Goal: Transaction & Acquisition: Purchase product/service

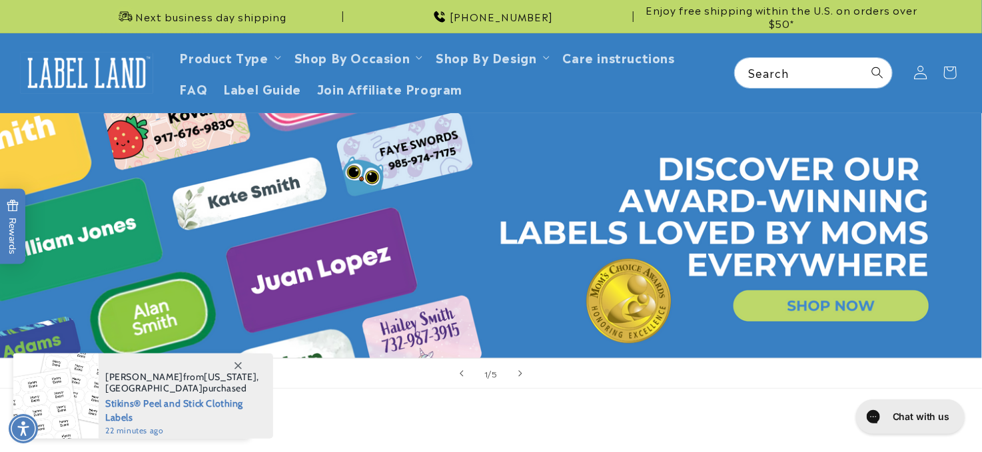
click at [914, 76] on icon at bounding box center [920, 73] width 14 height 14
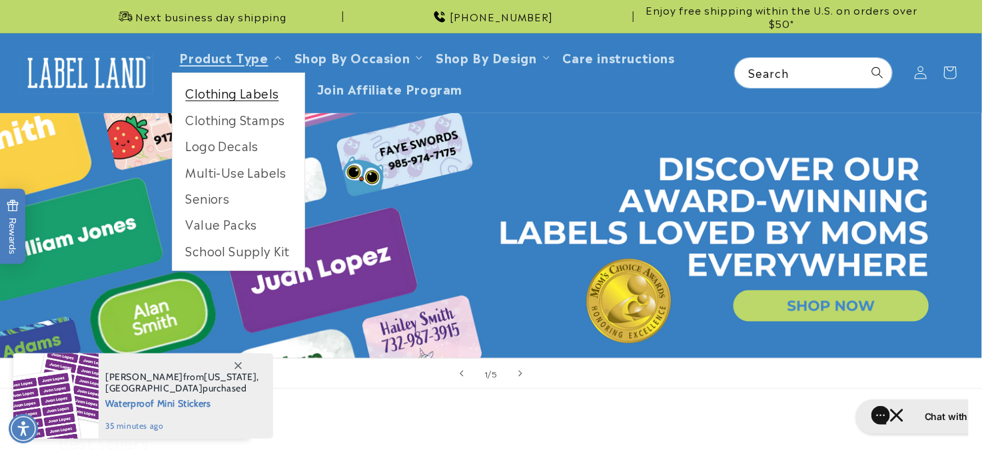
click at [212, 97] on link "Clothing Labels" at bounding box center [238, 93] width 132 height 26
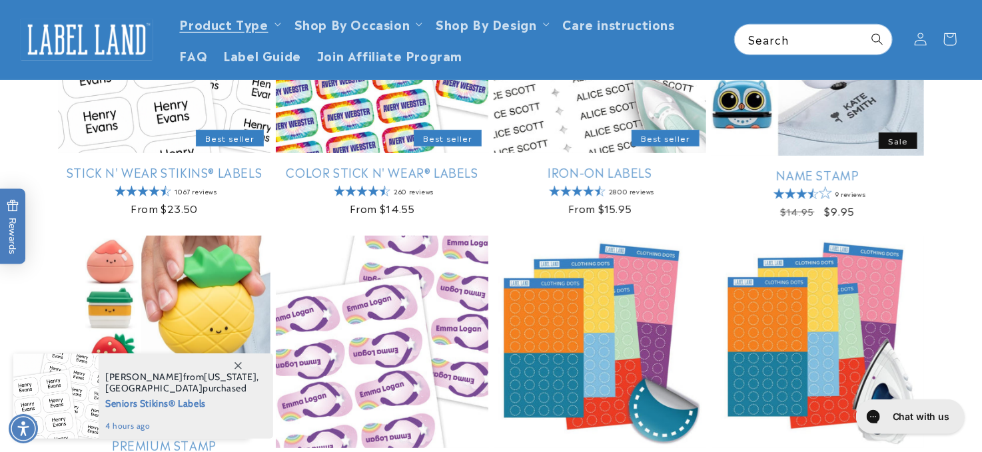
scroll to position [270, 0]
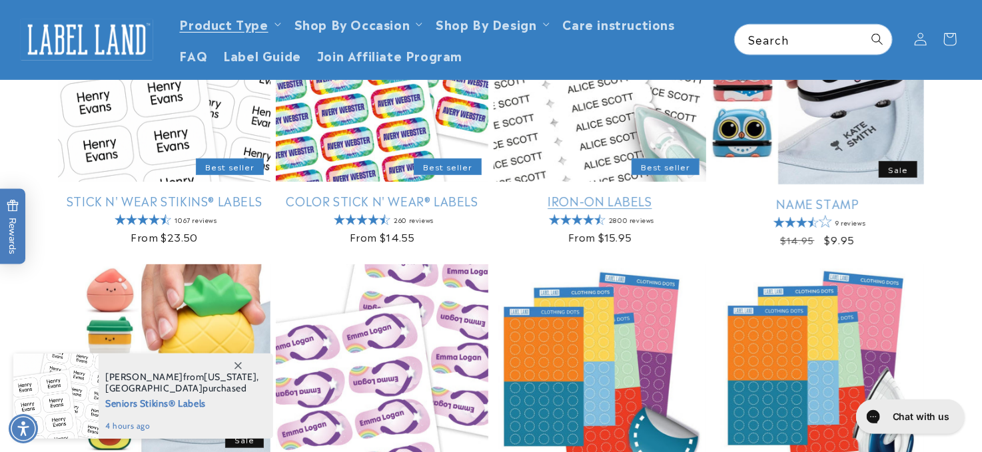
click at [623, 202] on link "Iron-On Labels" at bounding box center [599, 200] width 212 height 15
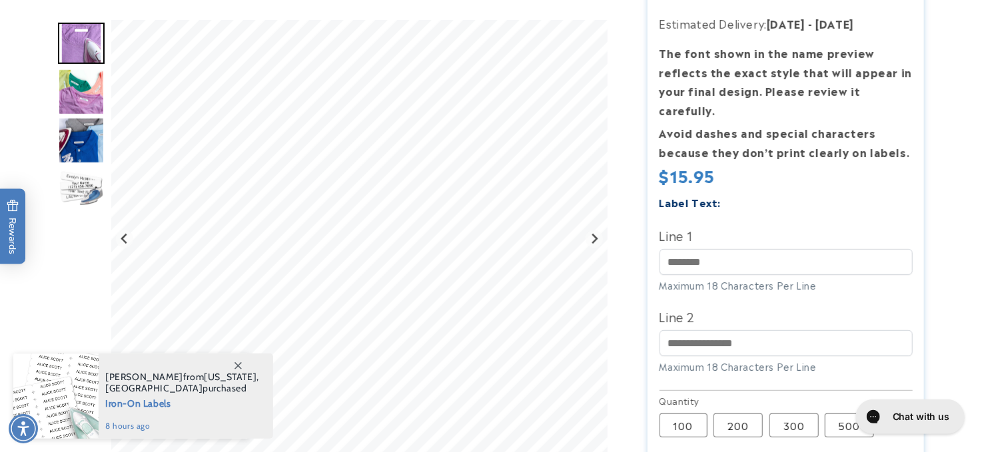
scroll to position [240, 0]
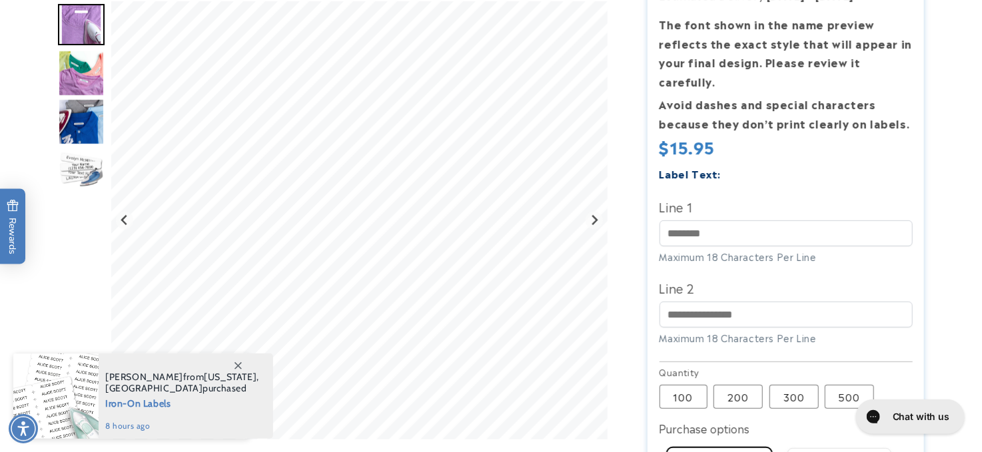
click at [687, 196] on label "Line 1" at bounding box center [785, 206] width 253 height 21
click at [687, 220] on input "Line 1" at bounding box center [785, 233] width 253 height 26
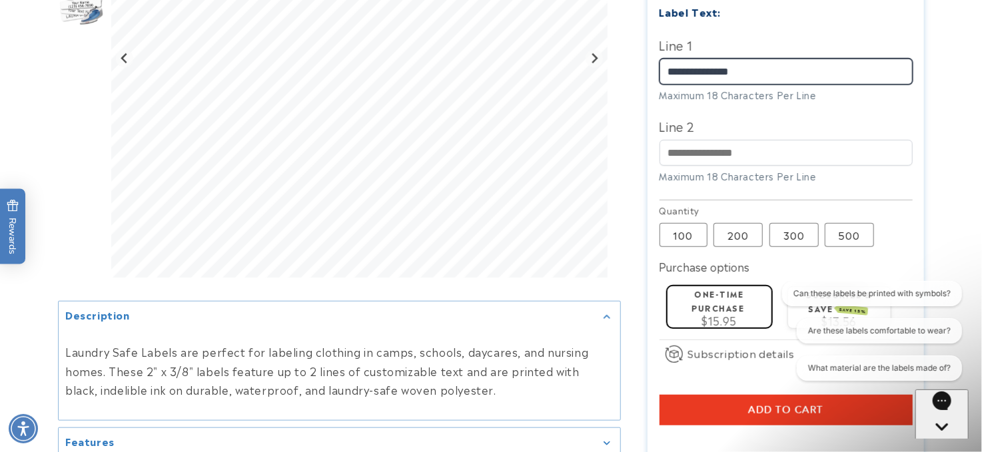
scroll to position [434, 0]
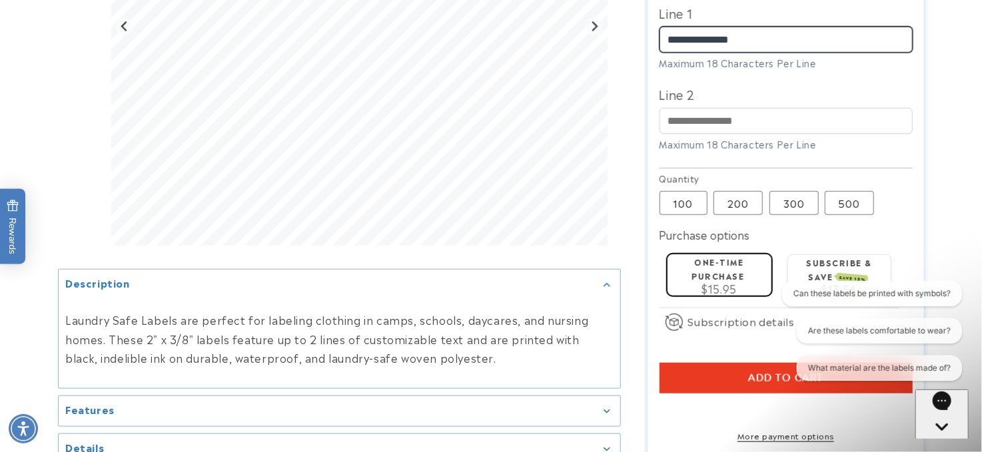
type input "**********"
click at [769, 372] on span "Add to cart" at bounding box center [785, 378] width 75 height 12
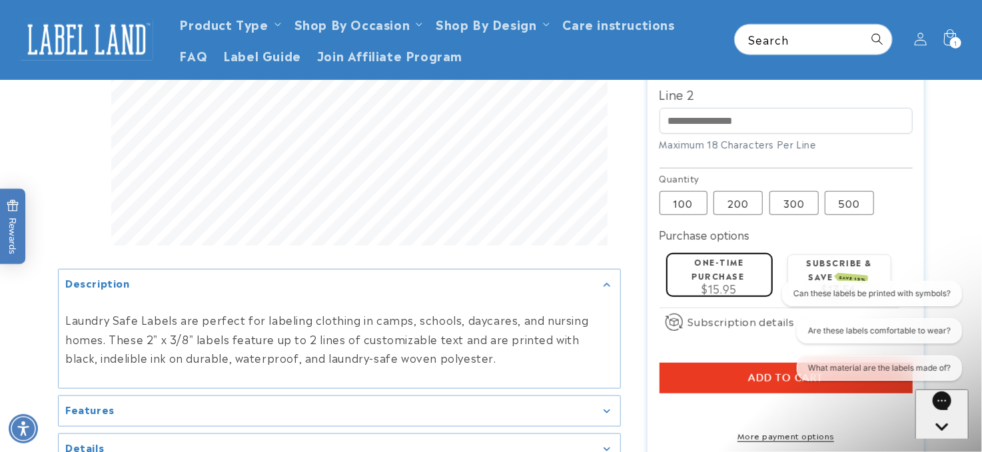
scroll to position [1, 0]
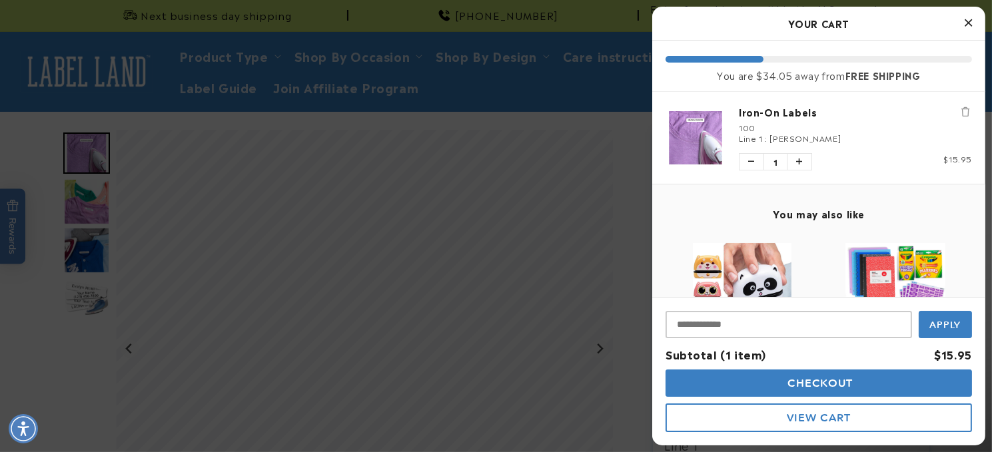
drag, startPoint x: 982, startPoint y: 93, endPoint x: 979, endPoint y: 4, distance: 88.6
click at [979, 4] on html "Skip to main content Enable accessibility for low vision Open the accessibility…" at bounding box center [496, 225] width 992 height 452
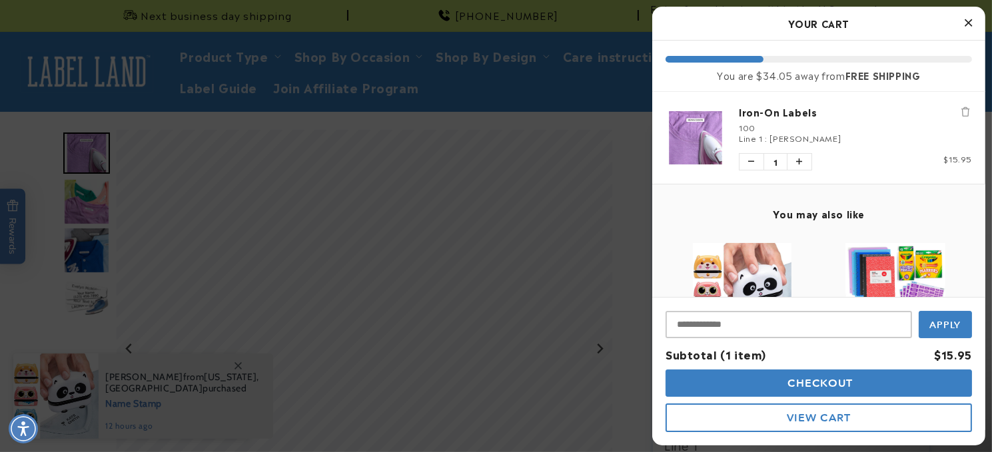
click at [769, 115] on link "Iron-On Labels" at bounding box center [855, 111] width 233 height 13
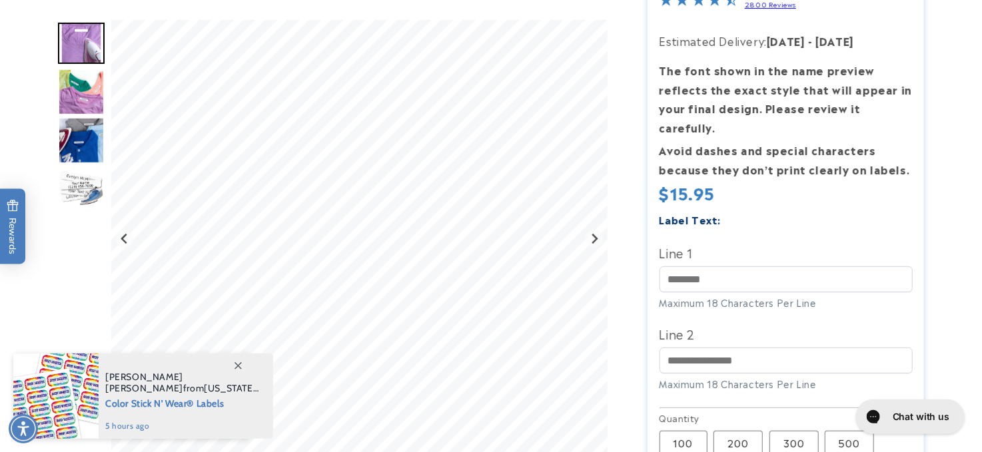
scroll to position [365, 0]
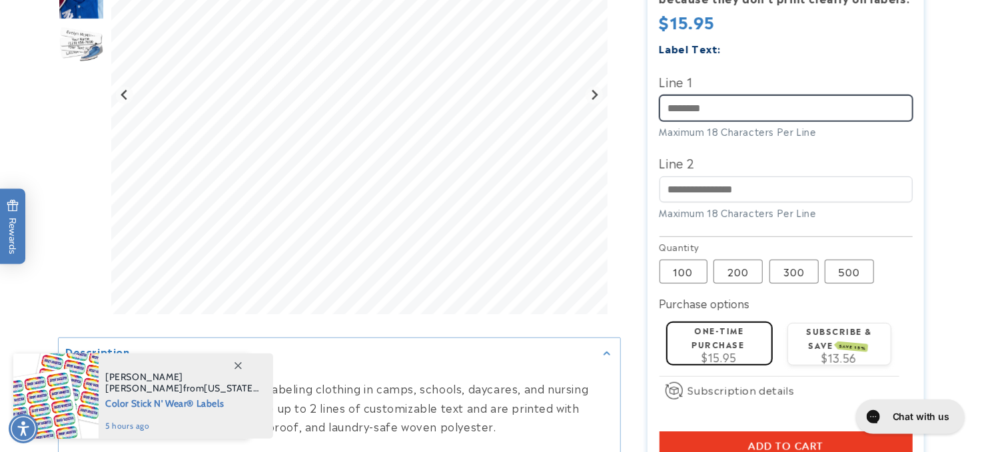
click at [722, 95] on input "Line 1" at bounding box center [785, 108] width 253 height 26
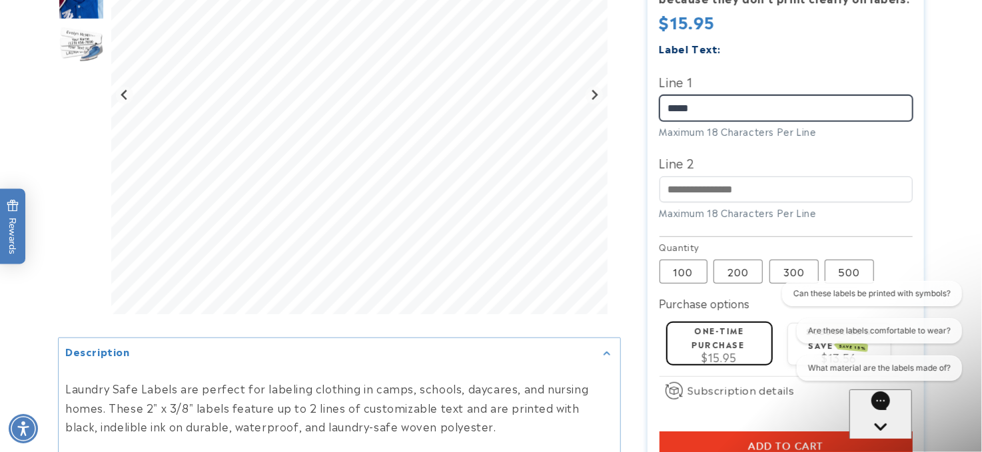
scroll to position [0, 0]
type input "*****"
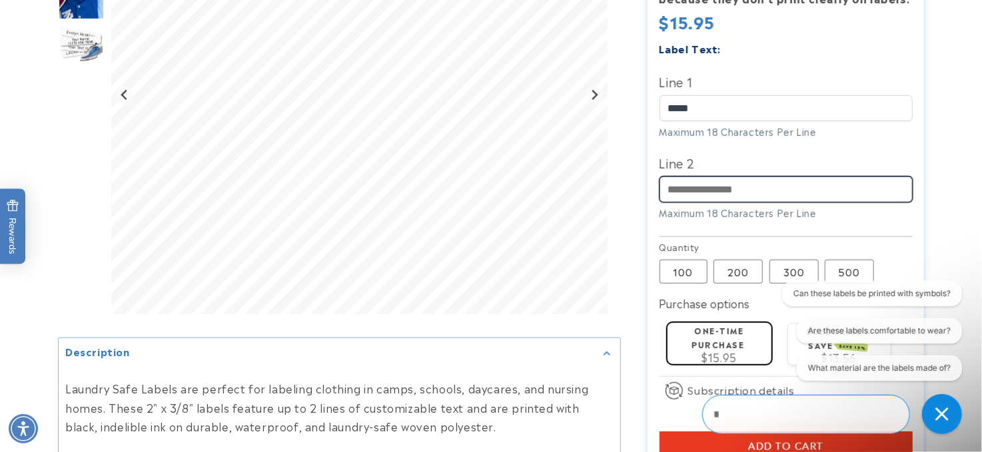
click at [701, 176] on input "Line 2" at bounding box center [785, 189] width 253 height 26
type input "**********"
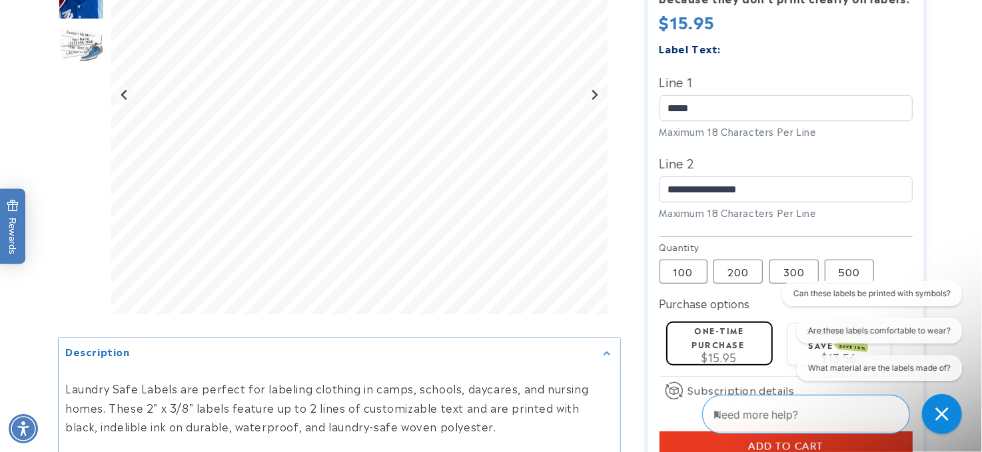
click at [739, 324] on label "One-time purchase" at bounding box center [718, 337] width 53 height 26
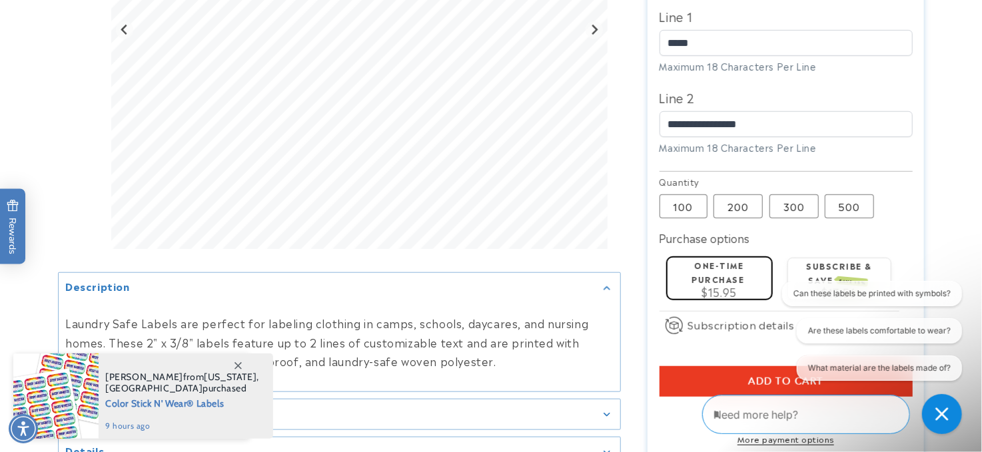
scroll to position [485, 0]
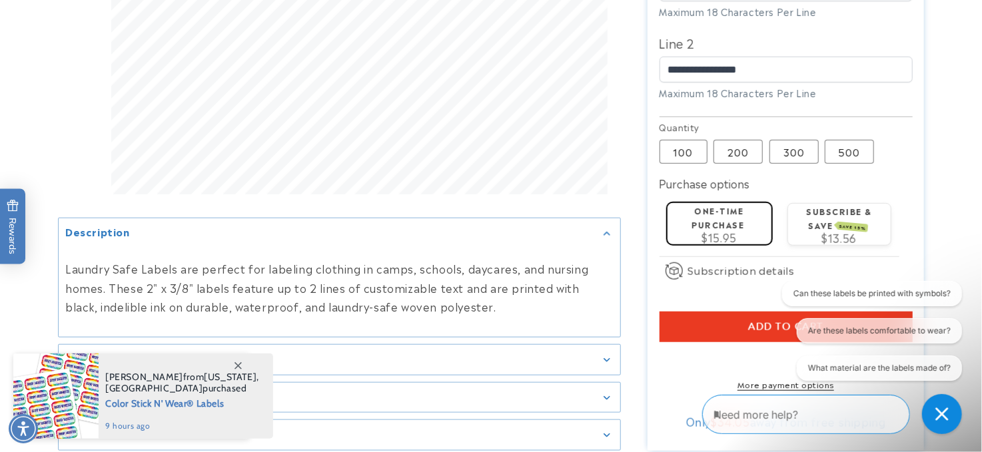
click at [685, 312] on button "Add to cart" at bounding box center [785, 327] width 253 height 31
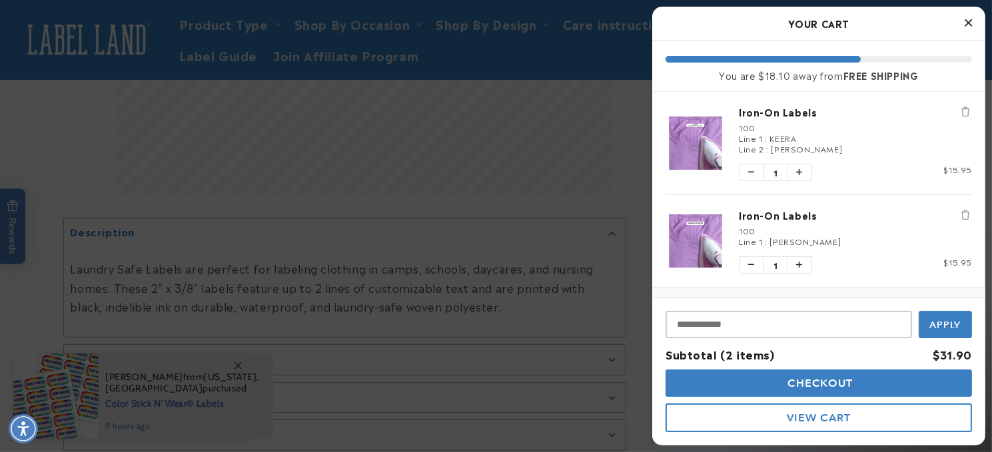
click at [775, 137] on span "KEERA" at bounding box center [782, 138] width 27 height 12
click at [773, 111] on link "Iron-On Labels" at bounding box center [855, 111] width 233 height 13
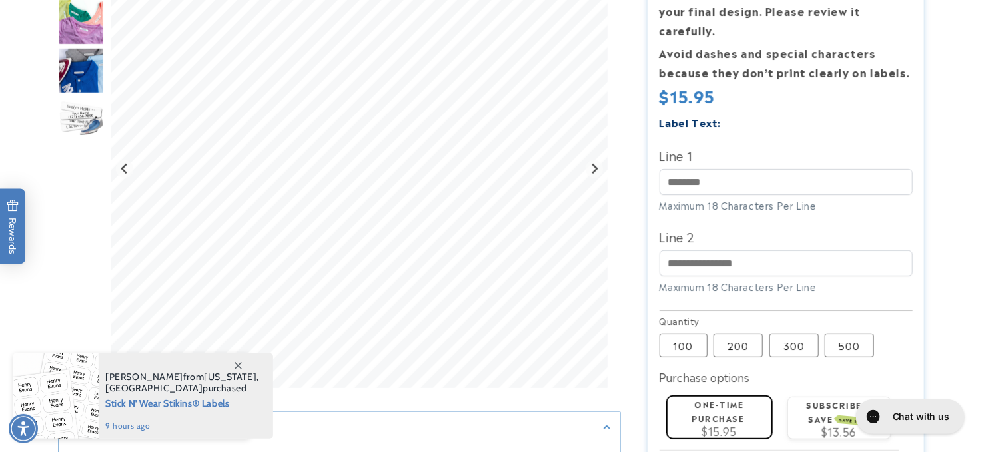
scroll to position [296, 0]
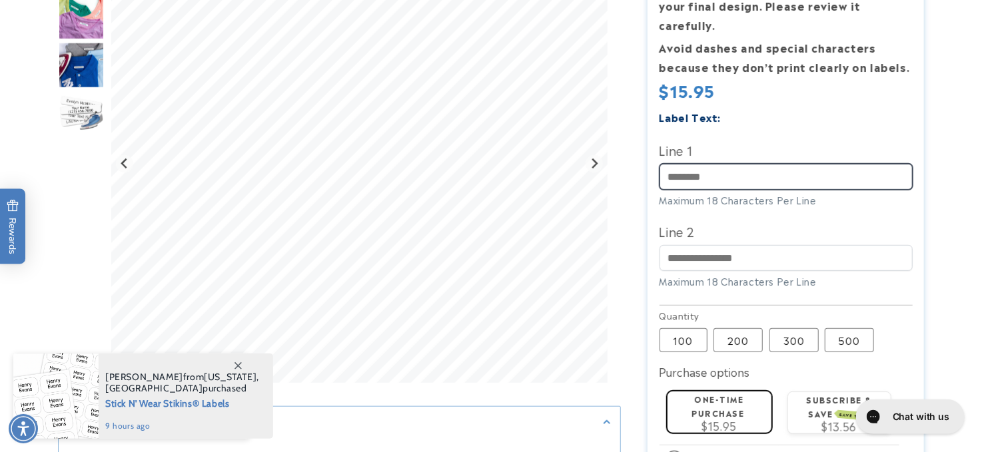
click at [724, 164] on input "Line 1" at bounding box center [785, 177] width 253 height 26
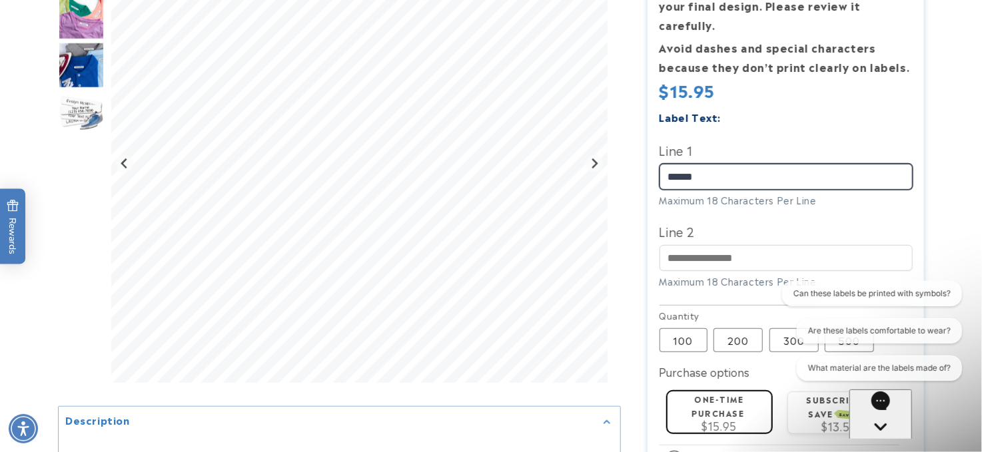
scroll to position [0, 0]
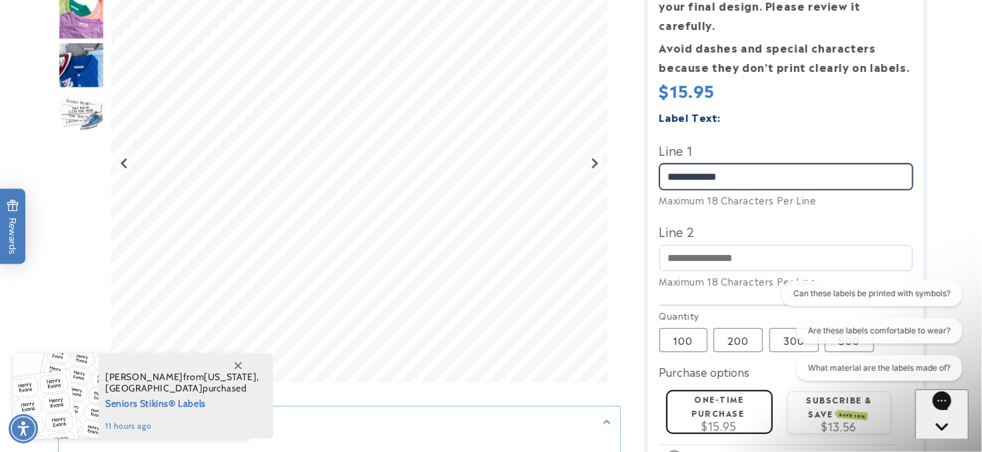
type input "**********"
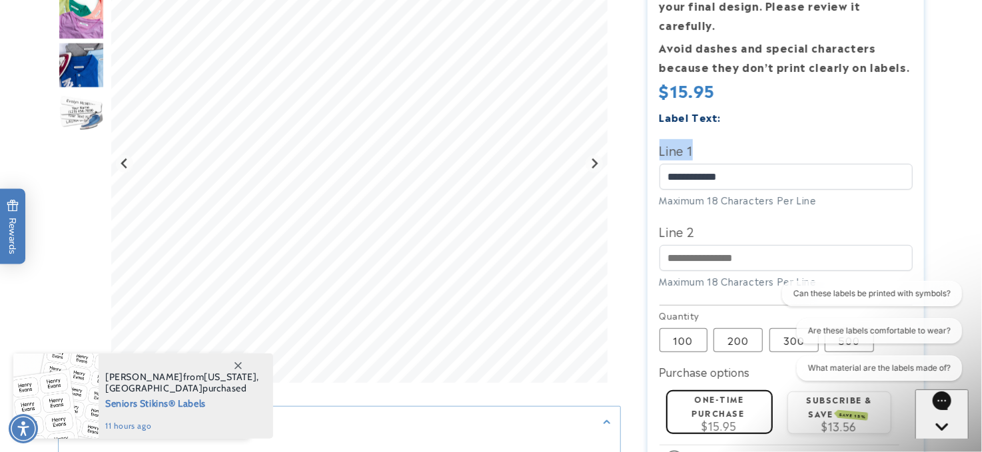
drag, startPoint x: 981, startPoint y: 87, endPoint x: 983, endPoint y: 119, distance: 32.7
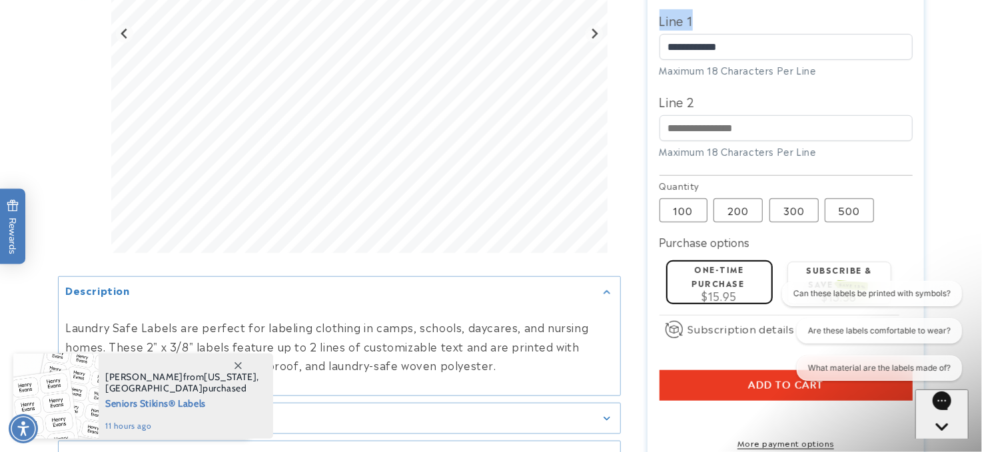
scroll to position [449, 0]
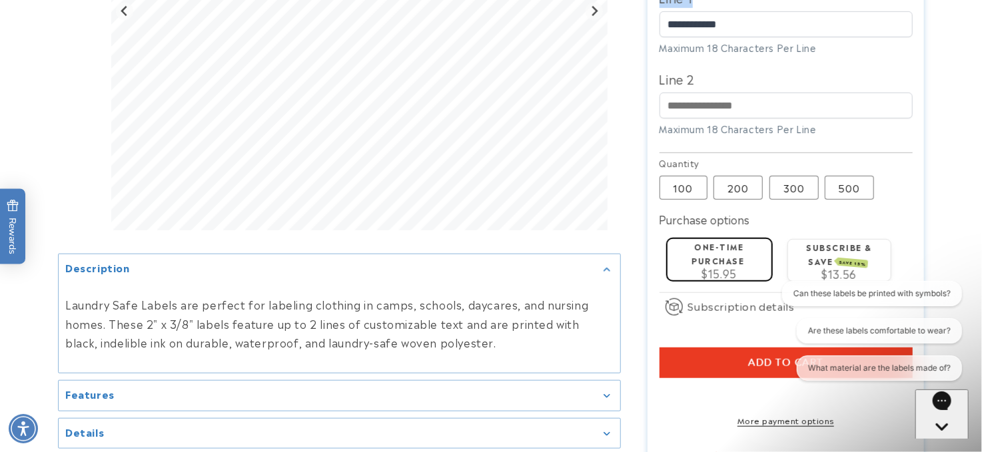
click at [684, 348] on button "Add to cart" at bounding box center [785, 363] width 253 height 31
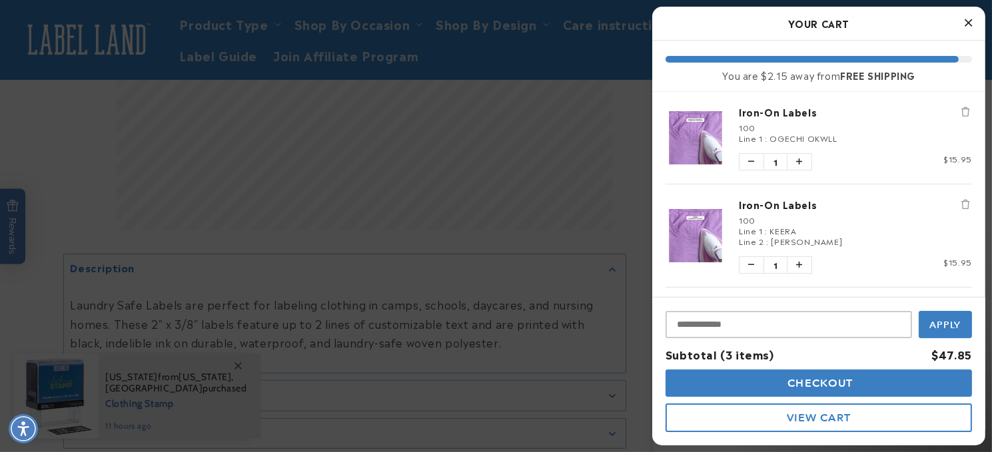
click at [753, 111] on link "Iron-On Labels" at bounding box center [855, 111] width 233 height 13
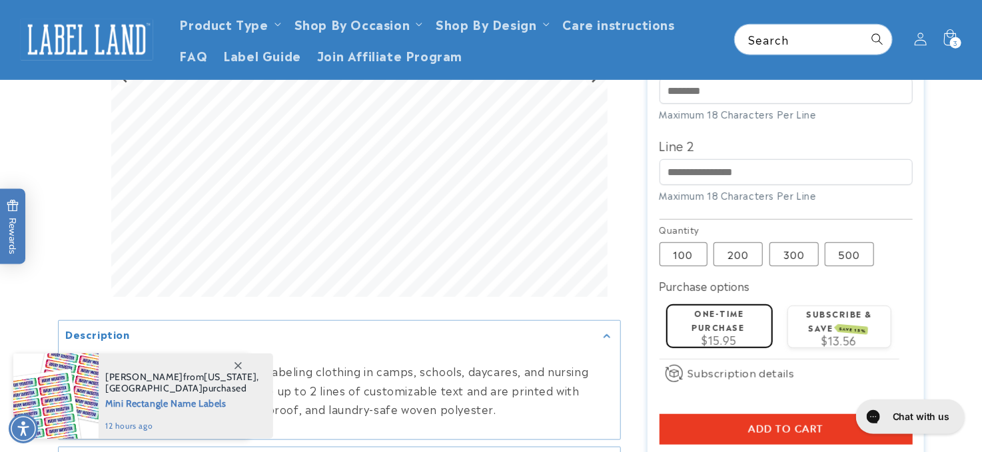
scroll to position [250, 0]
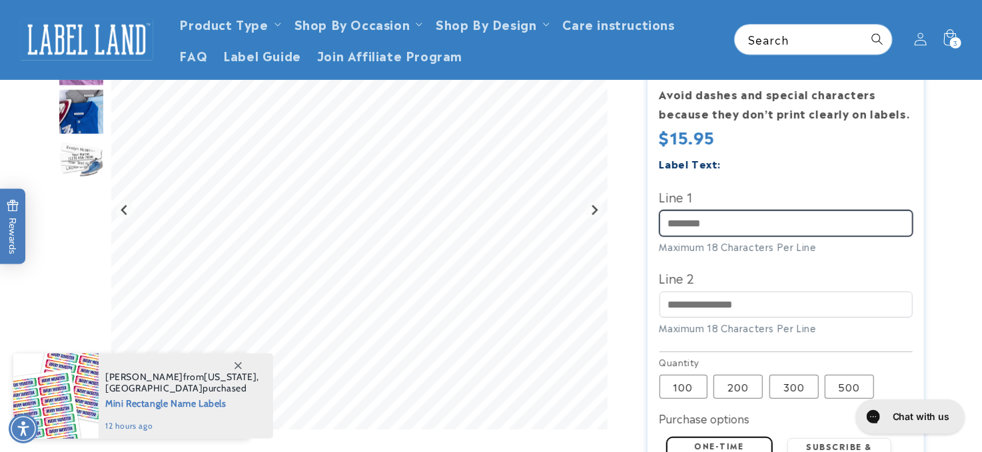
click at [702, 210] on input "Line 1" at bounding box center [785, 223] width 253 height 26
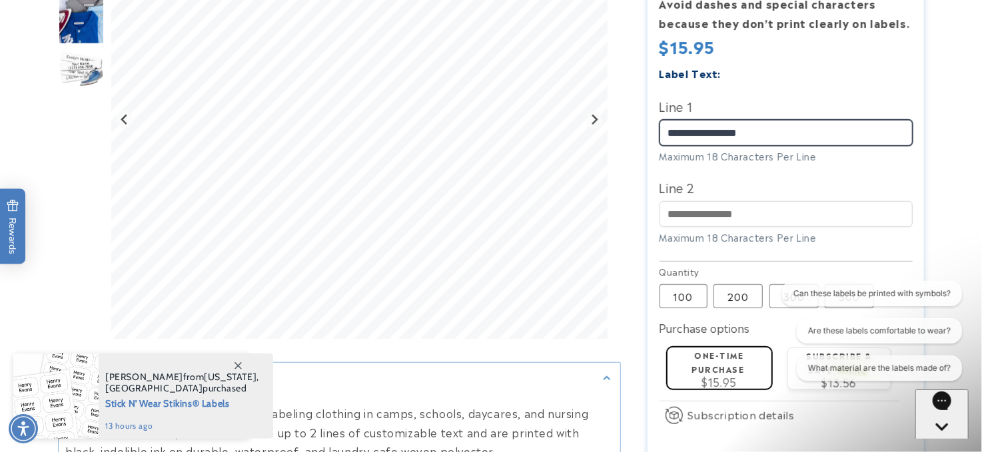
scroll to position [344, 0]
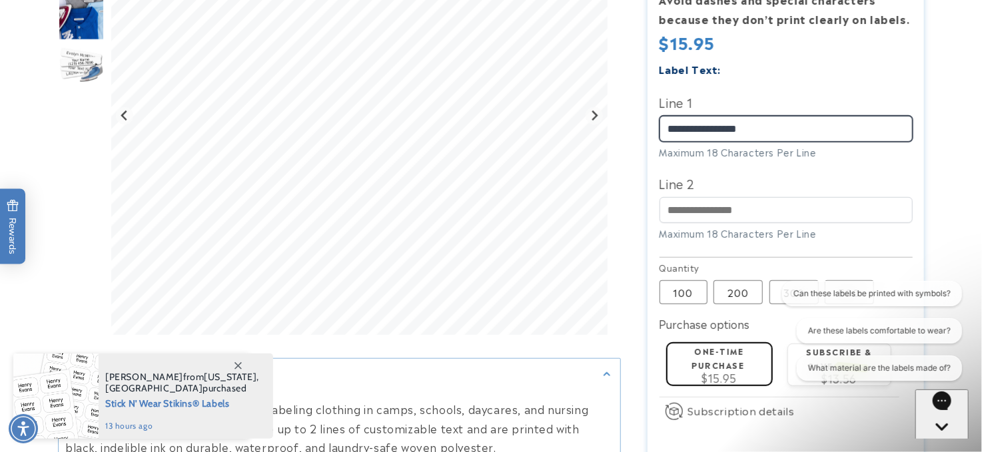
type input "**********"
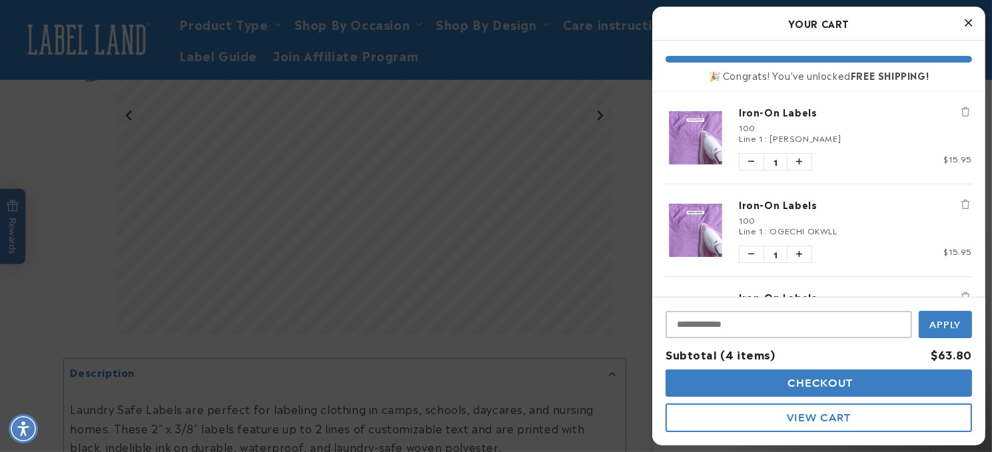
click at [775, 109] on link "Iron-On Labels" at bounding box center [855, 111] width 233 height 13
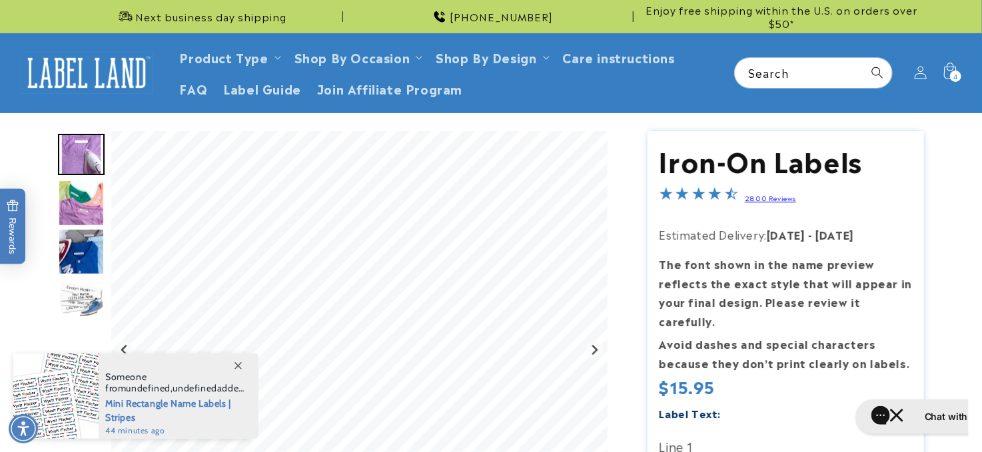
drag, startPoint x: 980, startPoint y: 59, endPoint x: 979, endPoint y: 111, distance: 51.3
click at [979, 111] on header "Product Type Product Type Clothing Labels Clothing Stamps Logo Decals Multi-Use…" at bounding box center [491, 72] width 982 height 79
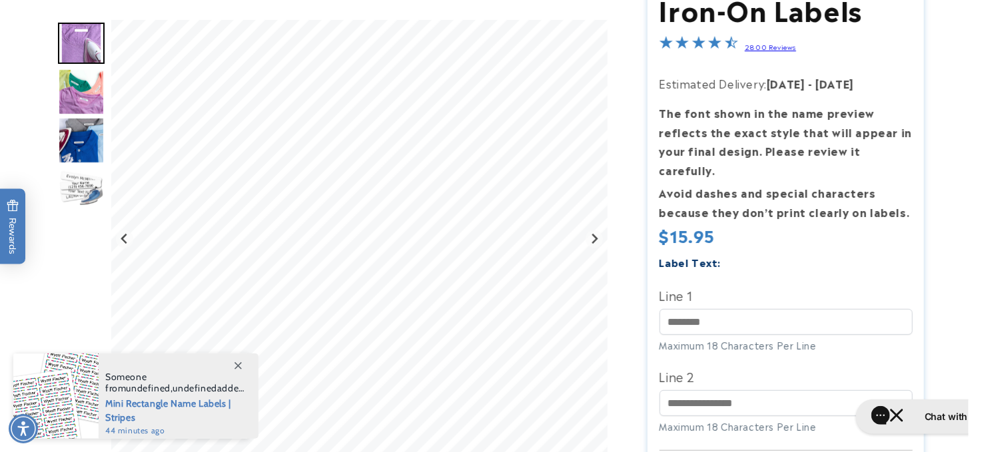
scroll to position [154, 0]
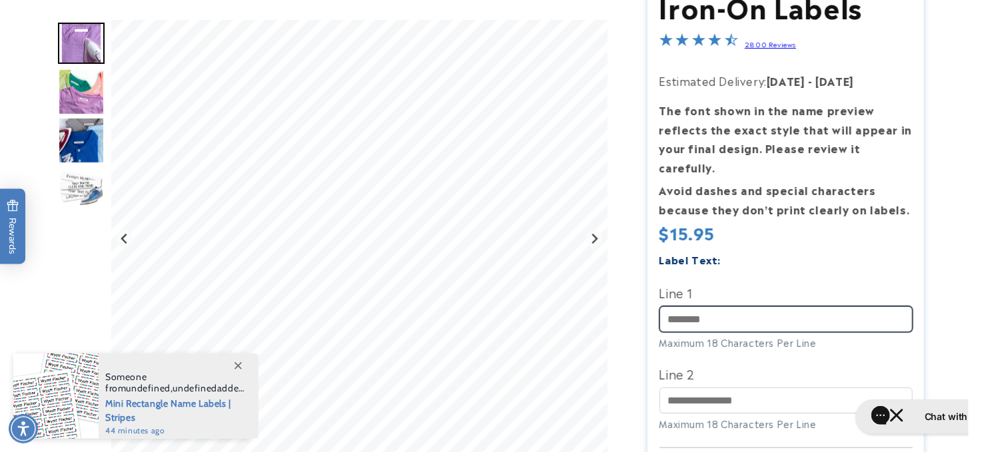
click at [704, 306] on input "Line 1" at bounding box center [785, 319] width 253 height 26
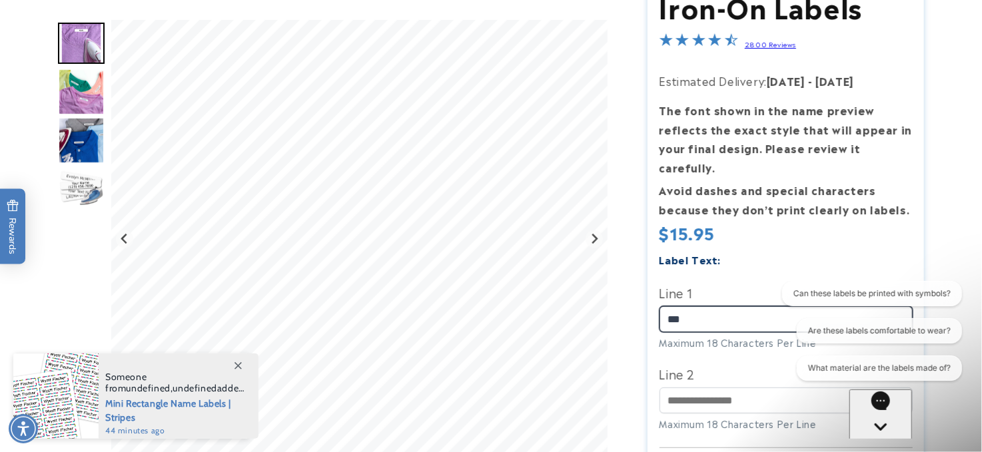
scroll to position [0, 0]
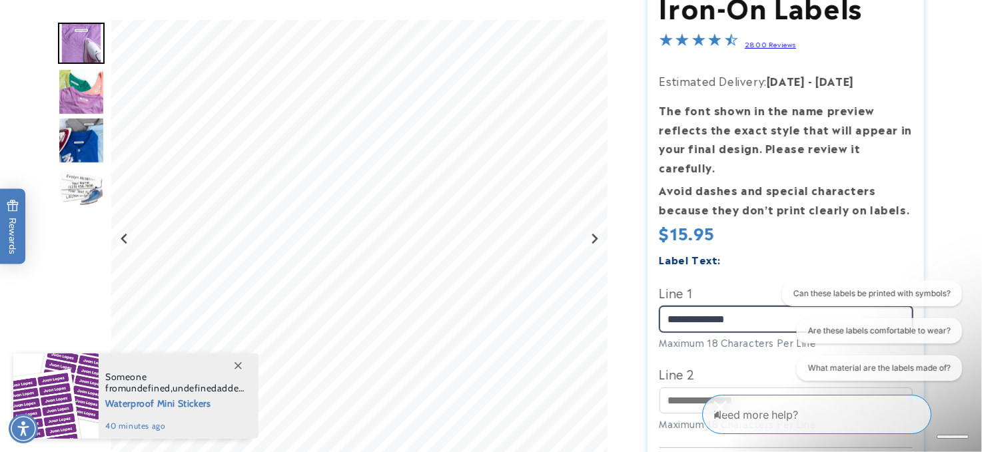
type input "**********"
click at [733, 410] on div "Close conversation starters" at bounding box center [719, 407] width 27 height 27
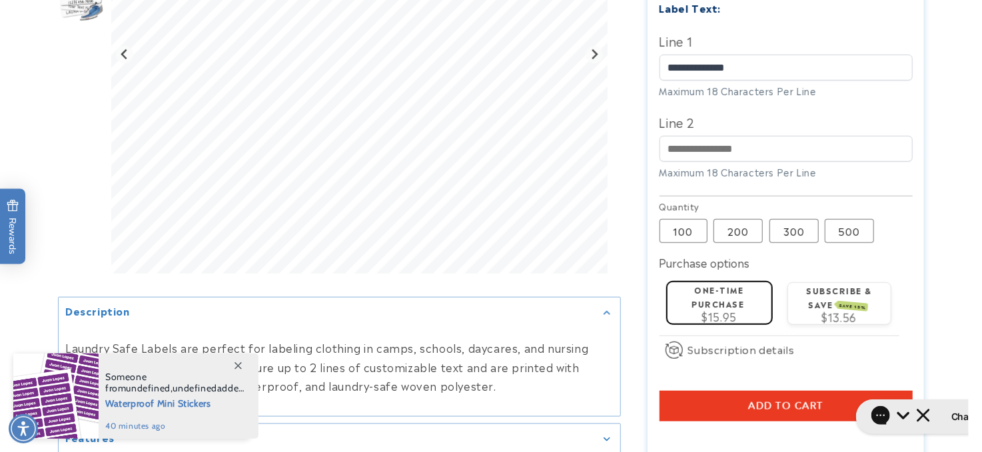
scroll to position [425, 0]
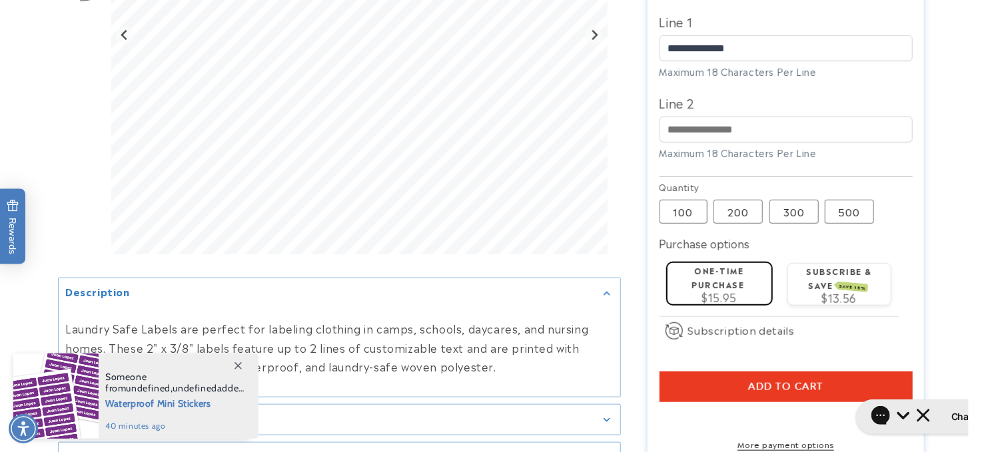
click at [758, 381] on span "Add to cart" at bounding box center [785, 387] width 75 height 12
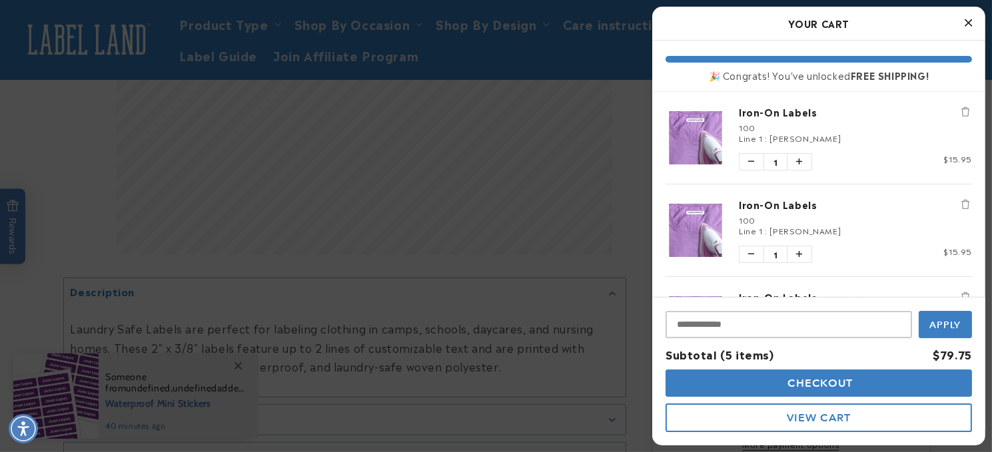
click at [771, 115] on link "Iron-On Labels" at bounding box center [855, 111] width 233 height 13
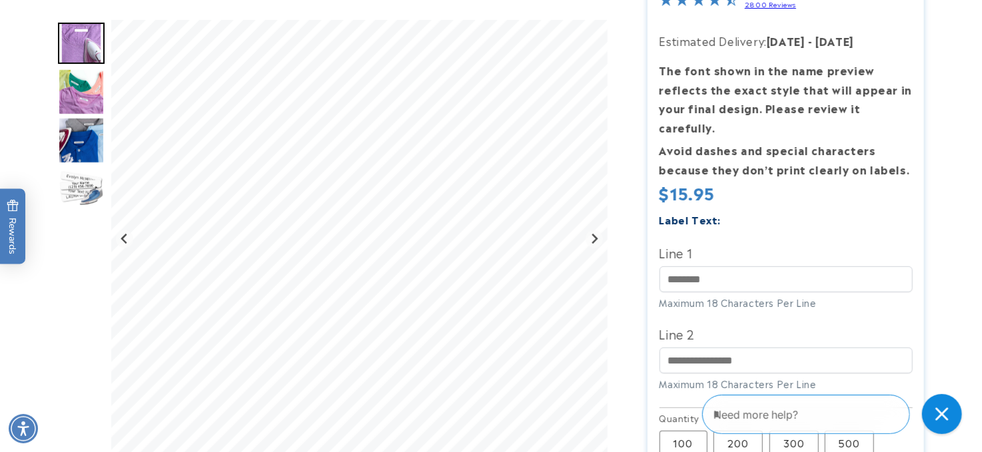
scroll to position [197, 0]
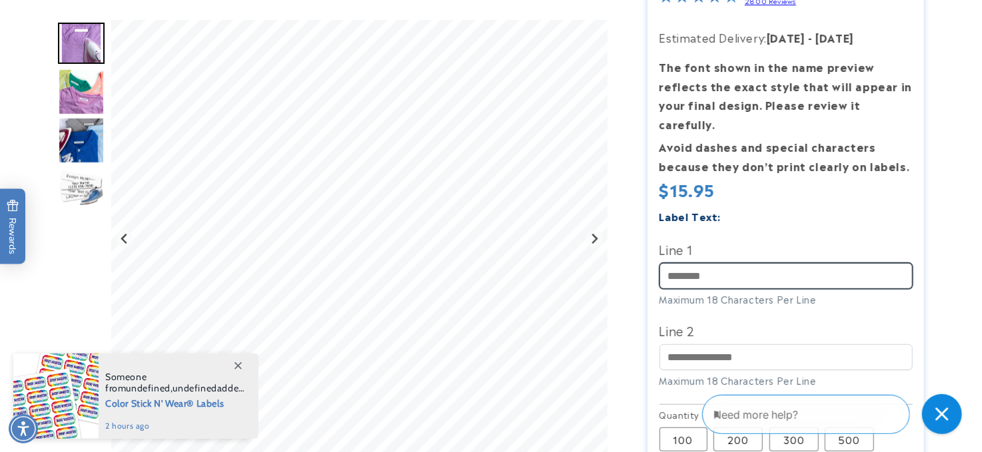
click at [703, 263] on input "Line 1" at bounding box center [785, 276] width 253 height 26
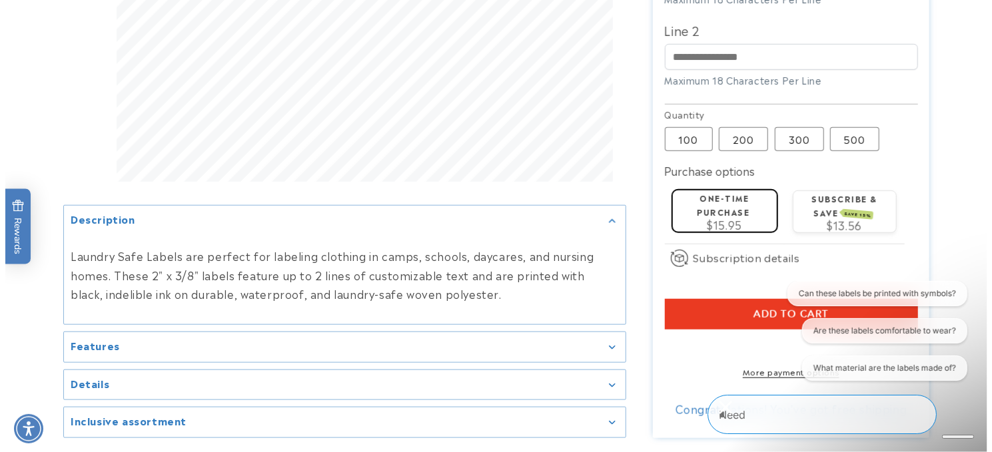
scroll to position [549, 0]
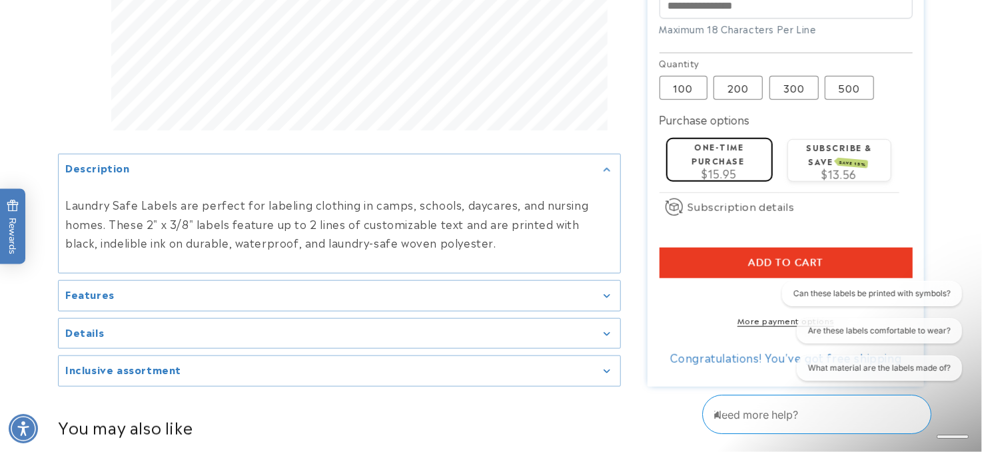
type input "**********"
click at [735, 248] on button "Add to cart" at bounding box center [785, 263] width 253 height 31
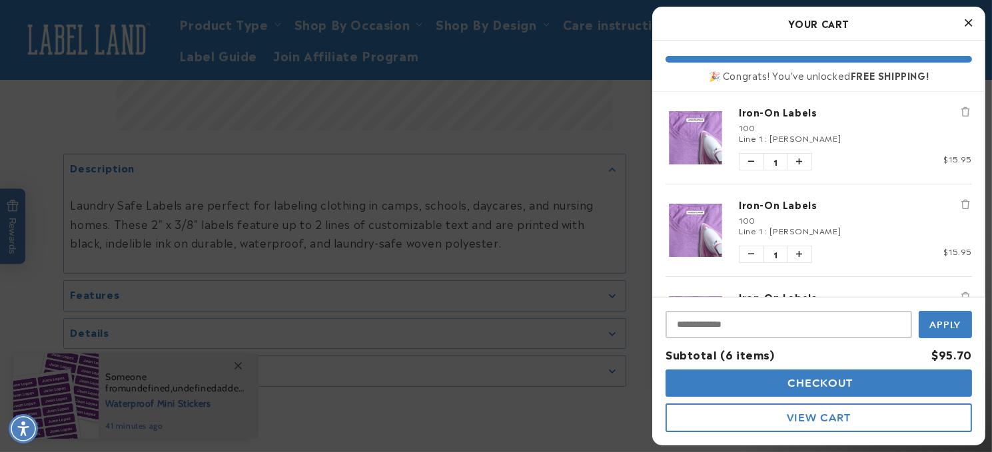
click at [792, 420] on span "View Cart" at bounding box center [818, 418] width 64 height 13
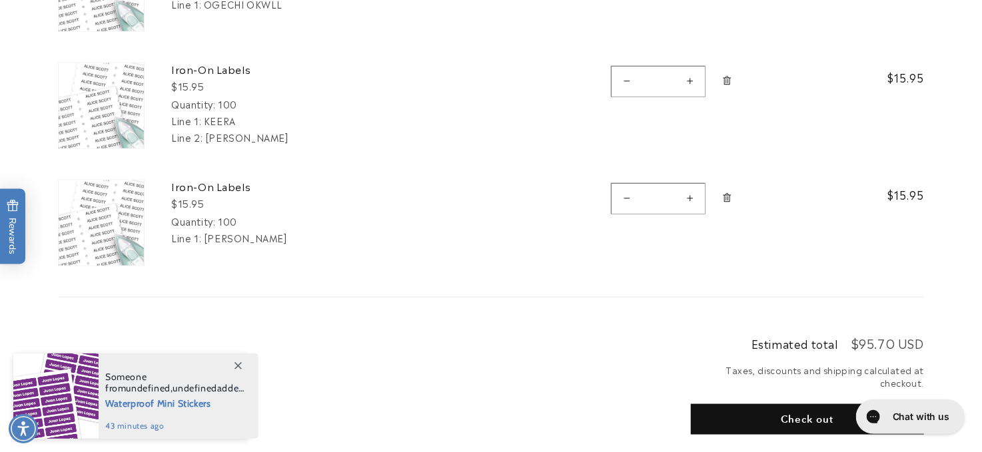
scroll to position [715, 0]
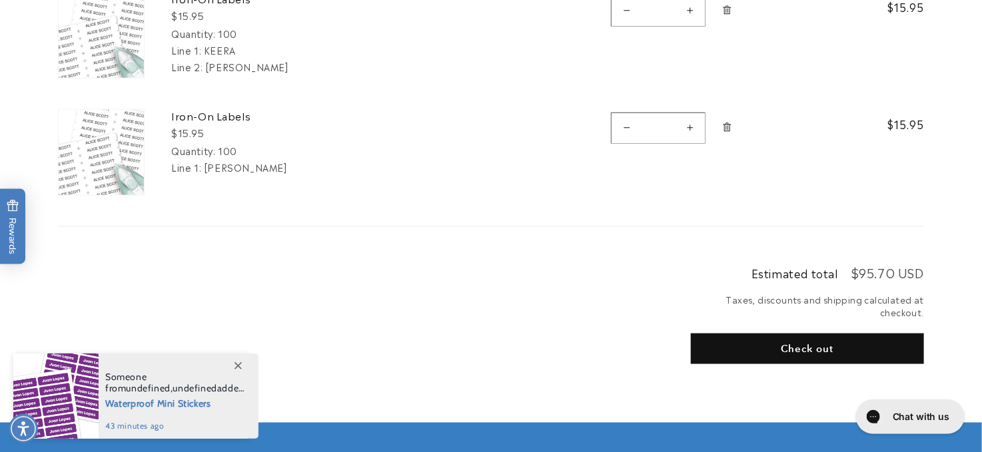
click at [840, 344] on button "Check out" at bounding box center [807, 349] width 233 height 31
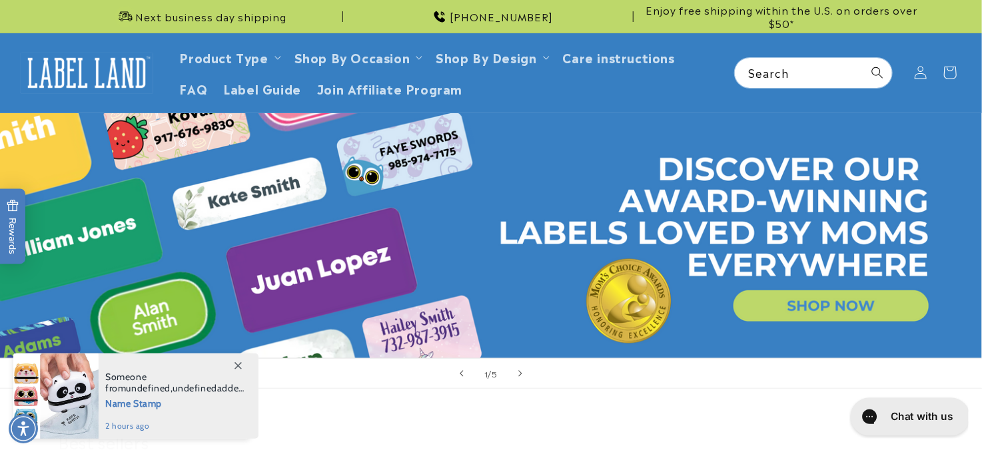
click at [885, 419] on button "Chat with us" at bounding box center [910, 416] width 120 height 38
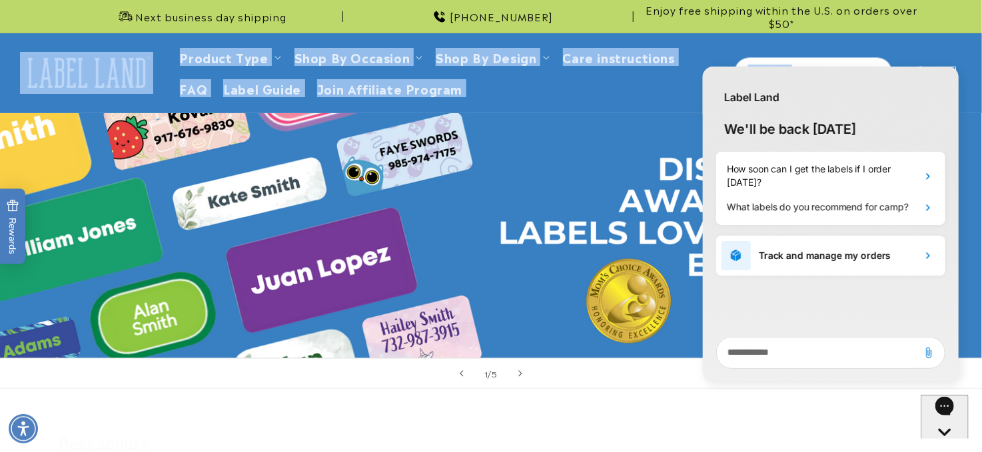
drag, startPoint x: 980, startPoint y: 29, endPoint x: 985, endPoint y: 61, distance: 32.3
click at [981, 61] on html "Skip to main content Enable accessibility for low vision Open the accessibility…" at bounding box center [491, 226] width 982 height 452
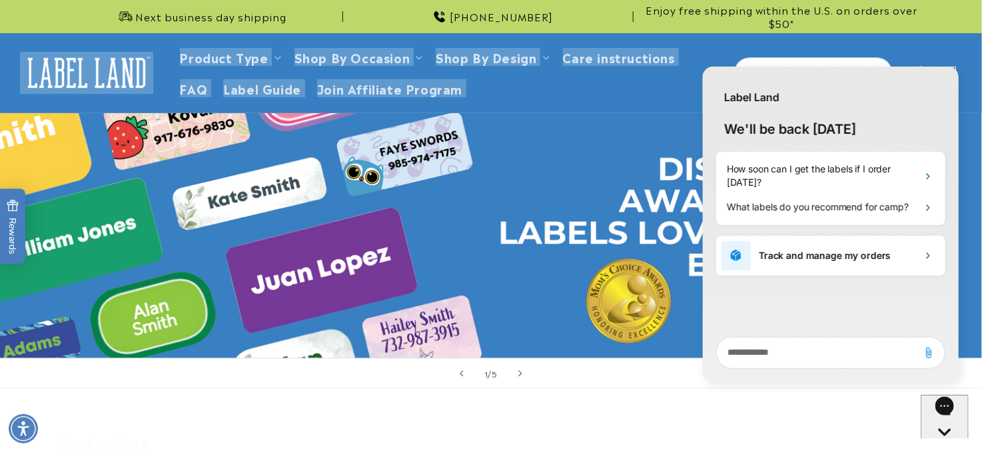
click at [762, 349] on textarea "live chat message input" at bounding box center [816, 352] width 190 height 31
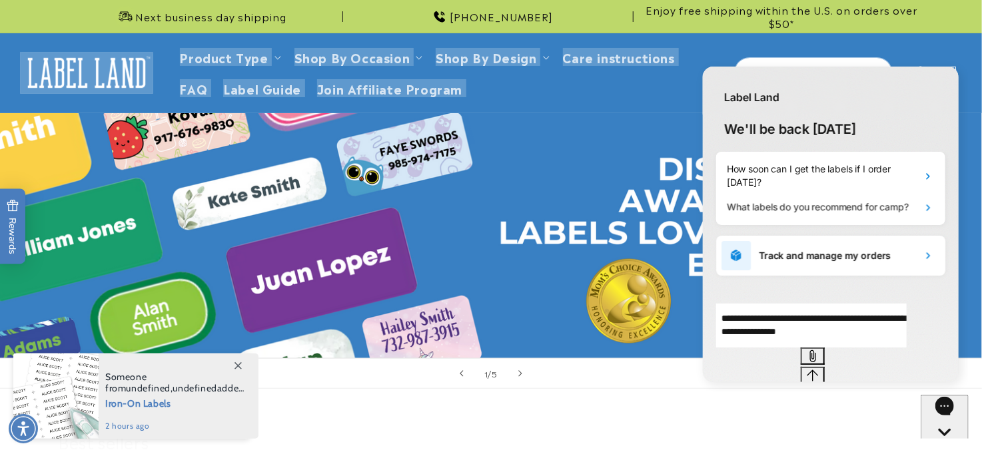
click at [781, 347] on textarea "**********" at bounding box center [810, 325] width 190 height 44
click at [786, 347] on textarea "**********" at bounding box center [810, 325] width 190 height 44
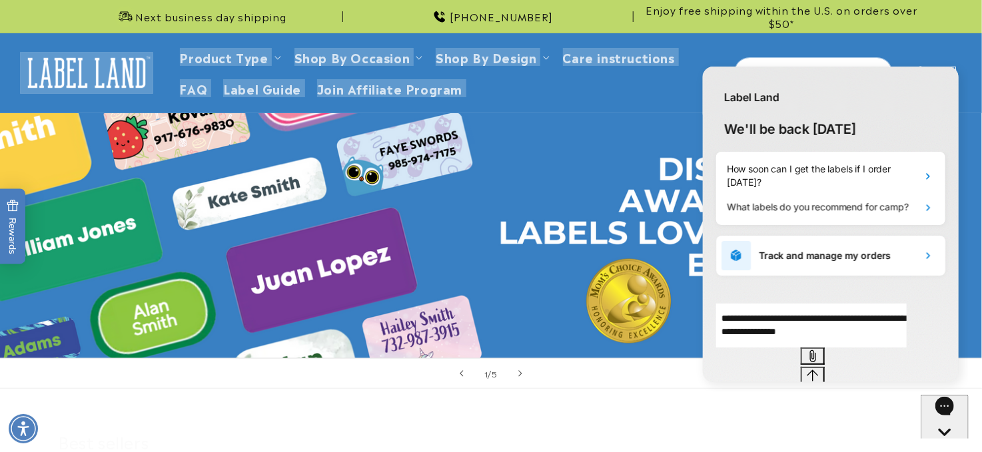
click at [891, 347] on textarea "**********" at bounding box center [810, 325] width 190 height 44
type textarea "**********"
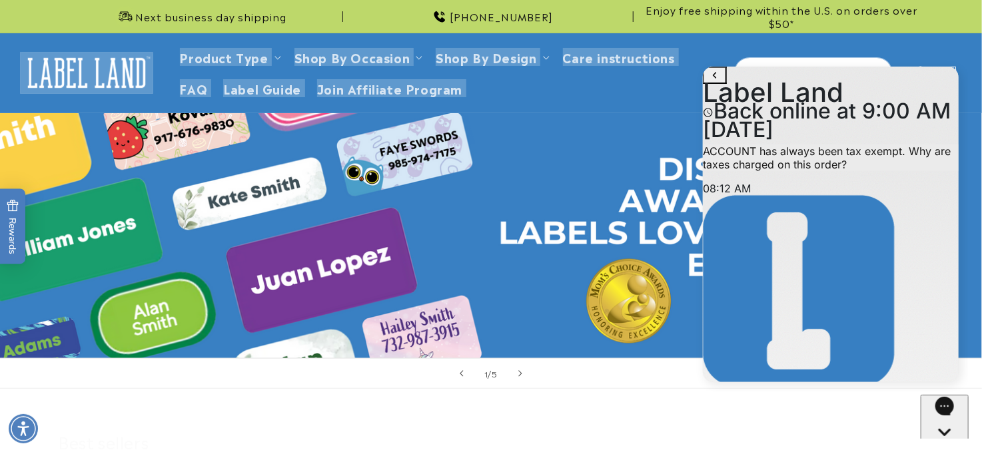
scroll to position [47, 0]
click at [940, 448] on icon "Close gorgias live chat" at bounding box center [943, 454] width 13 height 13
